Goal: Find specific page/section: Find specific page/section

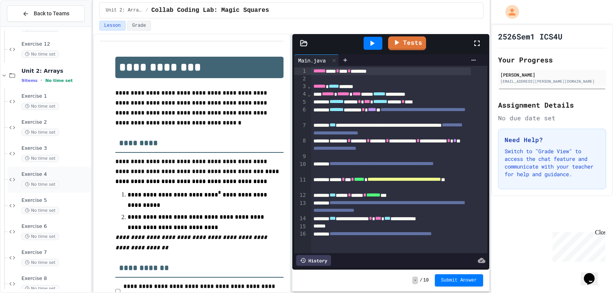
scroll to position [427, 0]
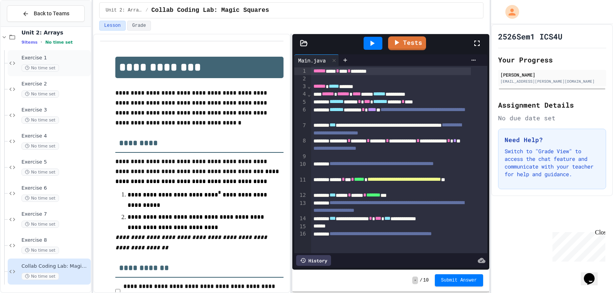
click at [49, 69] on span "No time set" at bounding box center [40, 67] width 38 height 7
